Goal: Check status: Check status

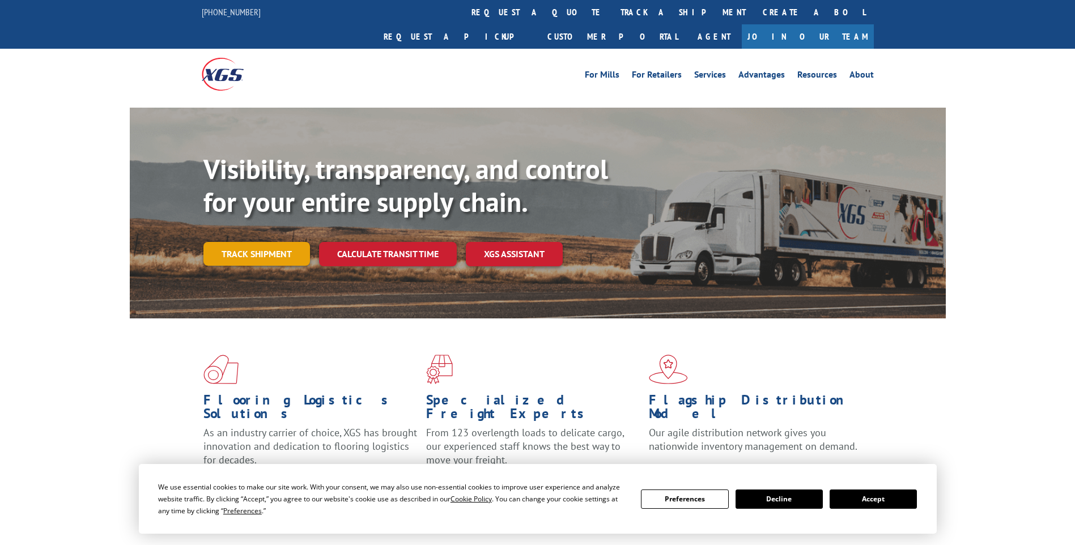
click at [269, 242] on link "Track shipment" at bounding box center [256, 254] width 107 height 24
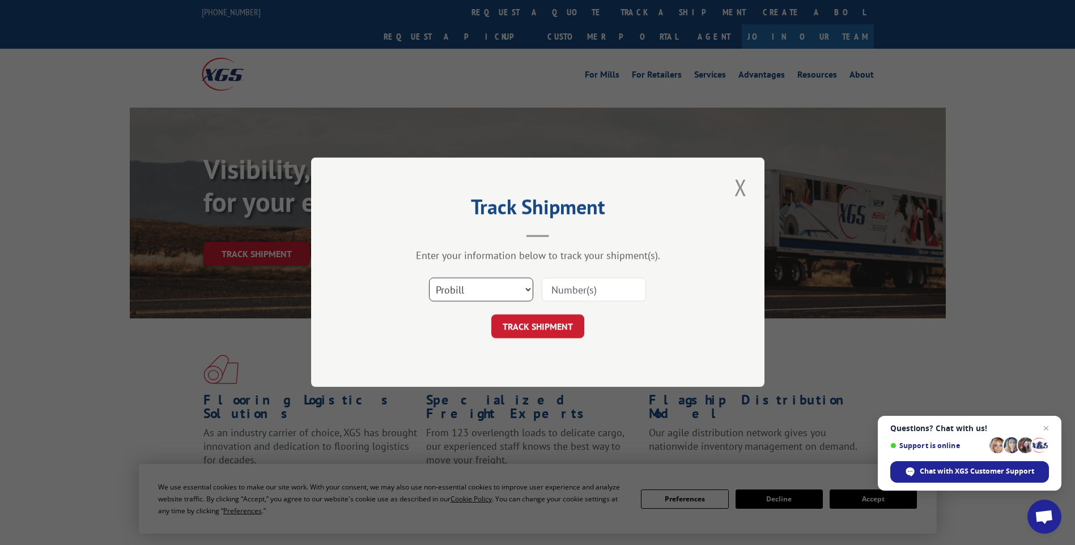
click at [478, 287] on select "Select category... Probill BOL PO" at bounding box center [481, 290] width 104 height 24
click at [594, 292] on input at bounding box center [594, 290] width 104 height 24
type input "3354434"
click button "TRACK SHIPMENT" at bounding box center [537, 327] width 93 height 24
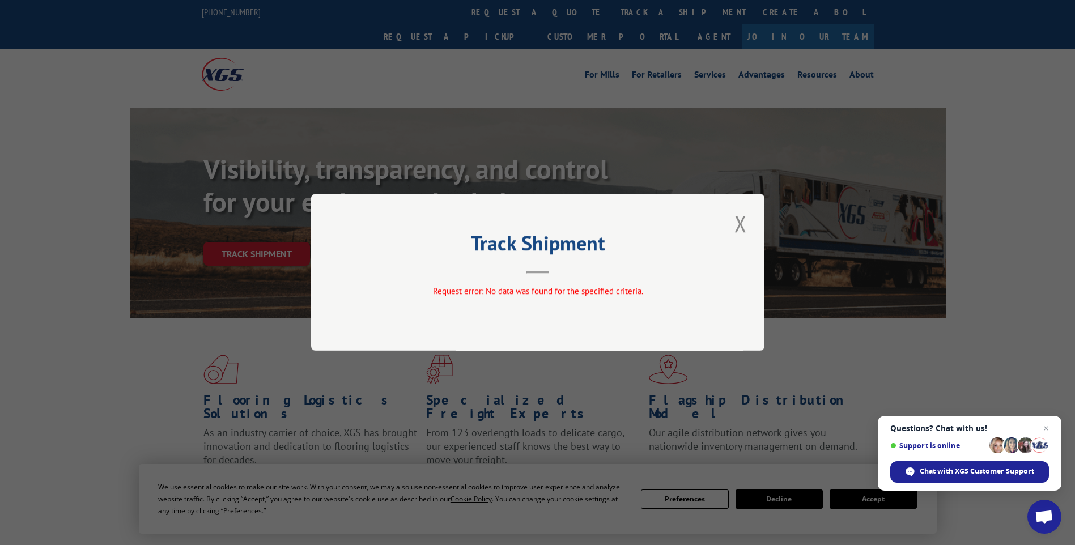
click at [744, 221] on button "Close modal" at bounding box center [740, 223] width 19 height 31
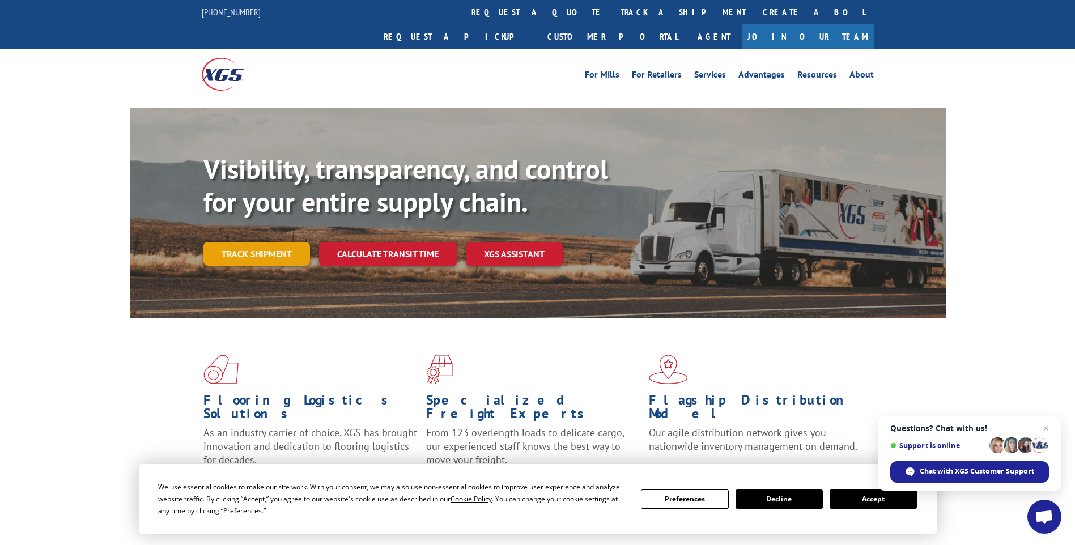
click at [230, 242] on link "Track shipment" at bounding box center [256, 254] width 107 height 24
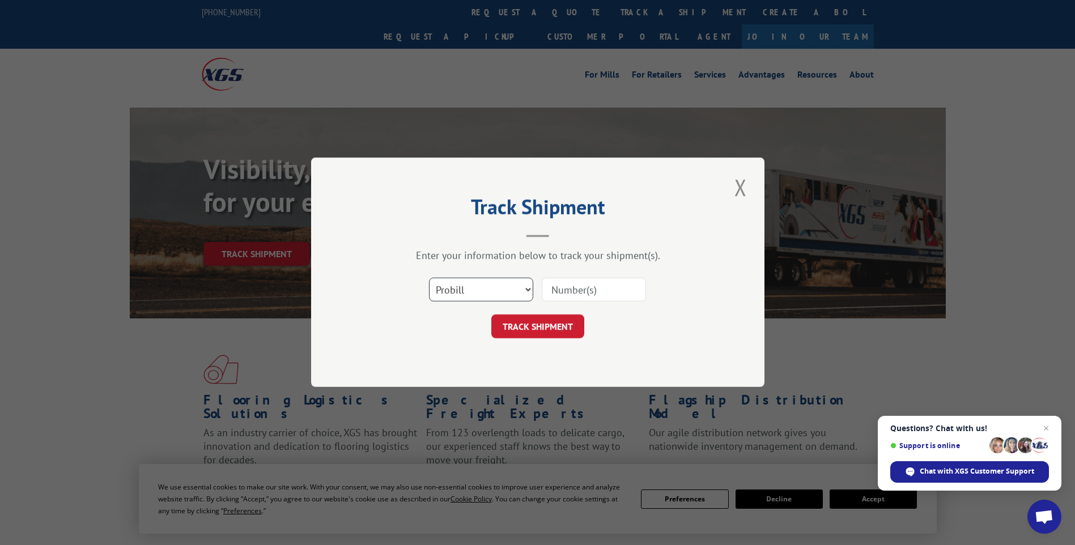
drag, startPoint x: 454, startPoint y: 288, endPoint x: 460, endPoint y: 292, distance: 6.5
click at [455, 288] on select "Select category... Probill BOL PO" at bounding box center [481, 290] width 104 height 24
select select "bol"
click at [429, 278] on select "Select category... Probill BOL PO" at bounding box center [481, 290] width 104 height 24
click at [583, 294] on input at bounding box center [594, 290] width 104 height 24
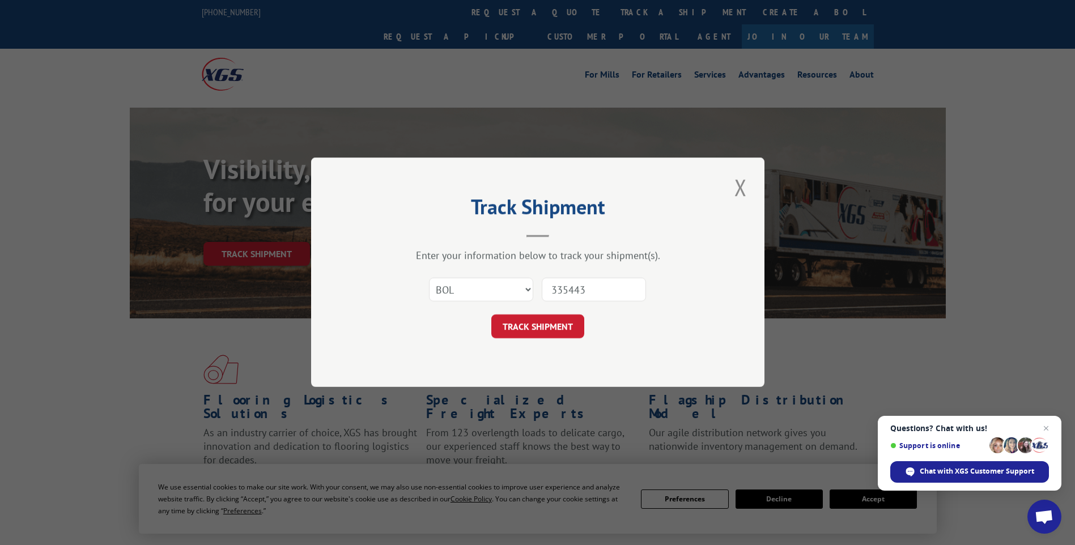
type input "3354434"
click button "TRACK SHIPMENT" at bounding box center [537, 327] width 93 height 24
